Goal: Task Accomplishment & Management: Use online tool/utility

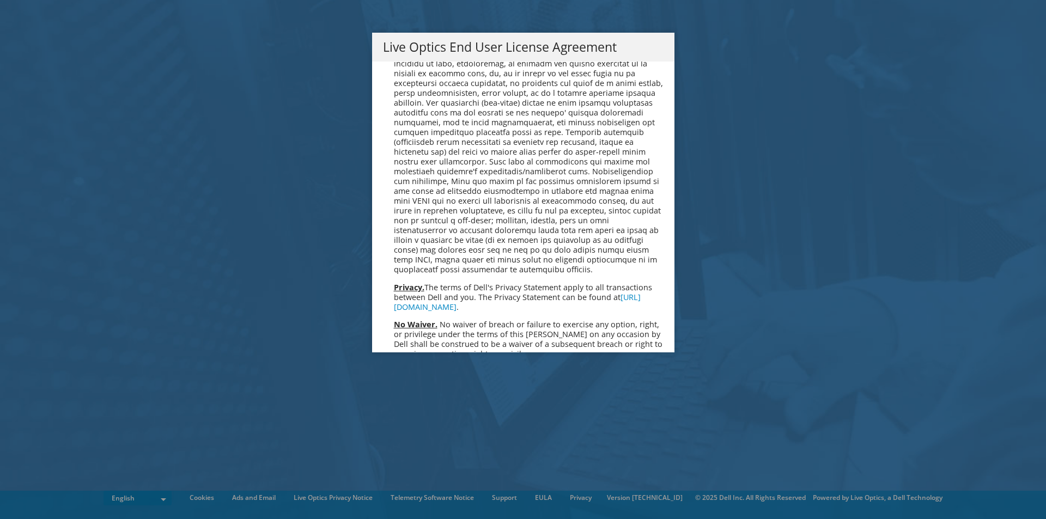
scroll to position [4120, 0]
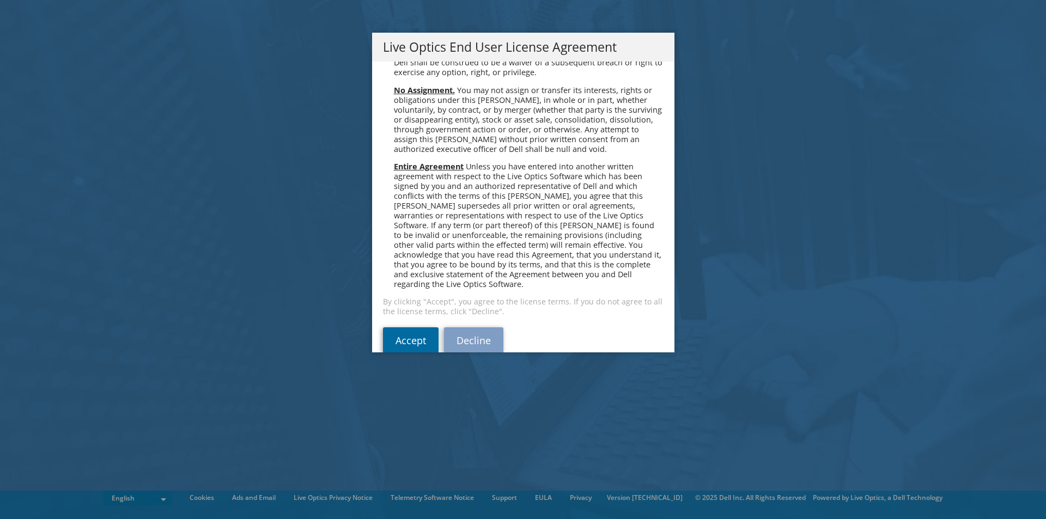
click at [404, 327] on link "Accept" at bounding box center [411, 340] width 56 height 26
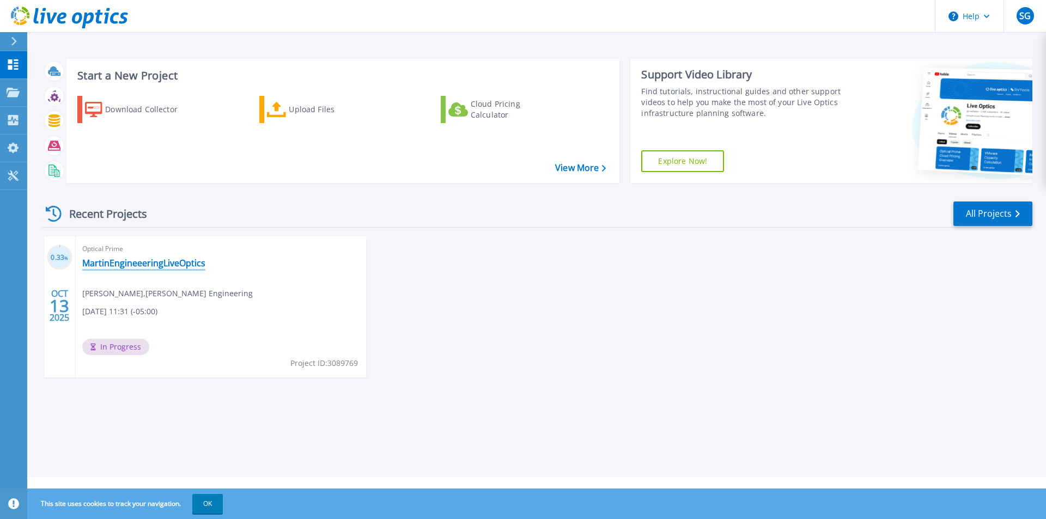
click at [132, 263] on link "MartinEngineeeringLiveOptics" at bounding box center [143, 263] width 123 height 11
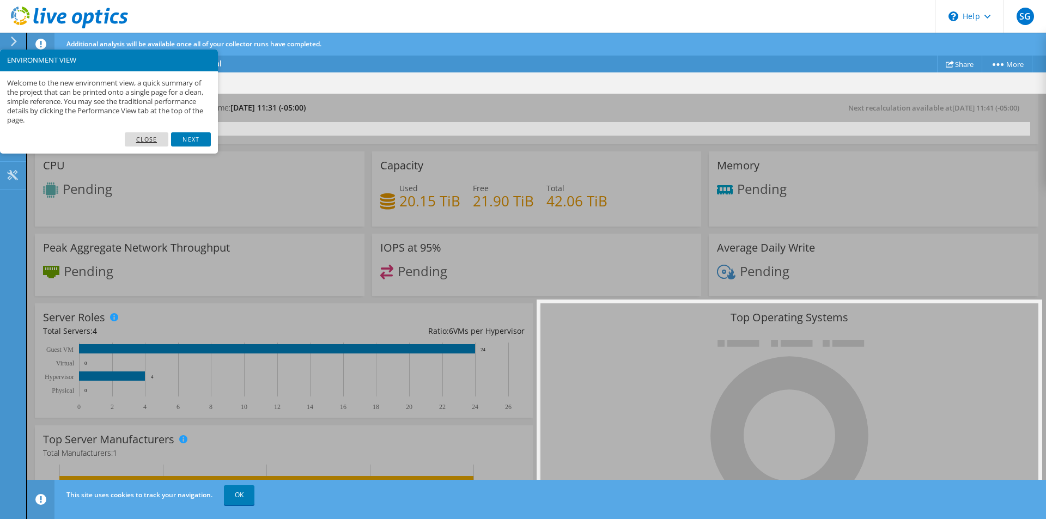
click at [141, 141] on link "Close" at bounding box center [147, 139] width 44 height 14
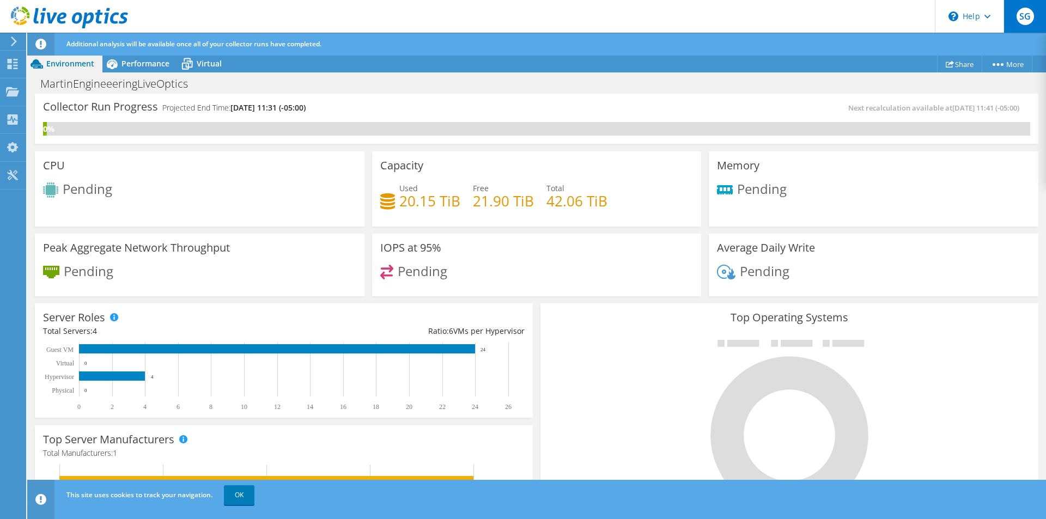
click at [1027, 15] on span "SG" at bounding box center [1025, 16] width 17 height 17
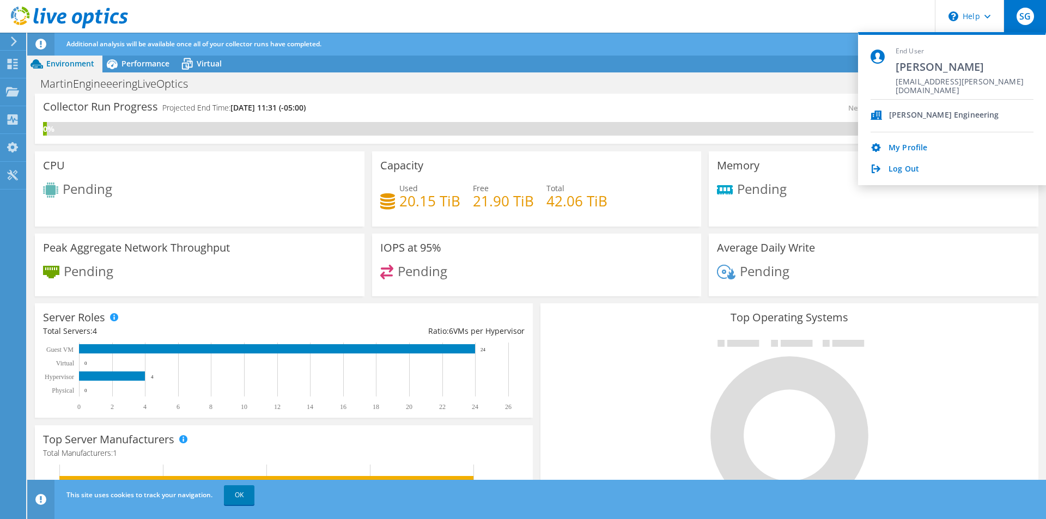
click at [888, 169] on div "Log Out" at bounding box center [952, 170] width 163 height 10
click at [904, 173] on link "Log Out" at bounding box center [904, 170] width 31 height 10
